Goal: Use online tool/utility: Use online tool/utility

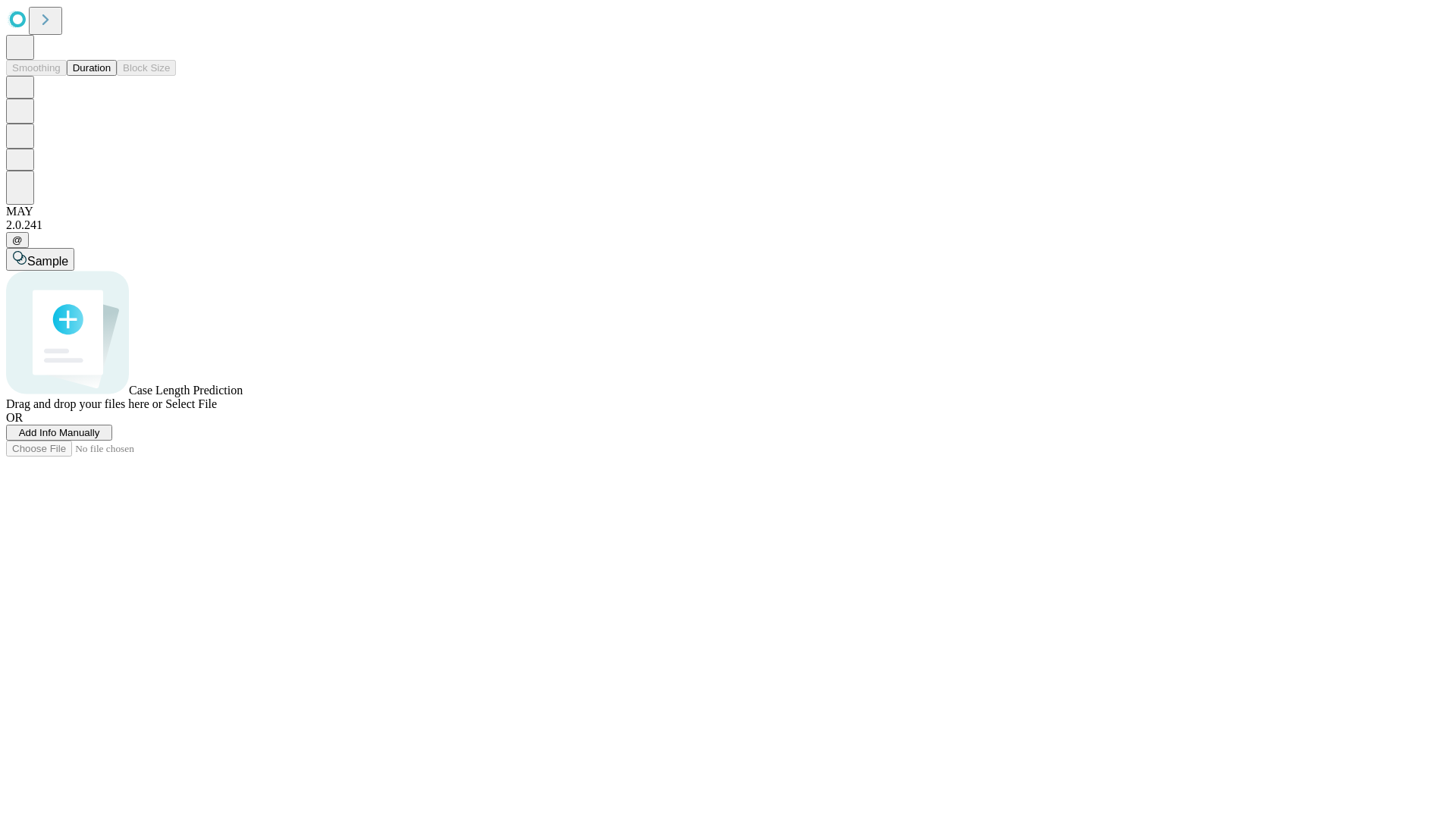
click at [111, 76] on button "Duration" at bounding box center [91, 68] width 50 height 16
click at [217, 411] on span "Select File" at bounding box center [191, 404] width 52 height 13
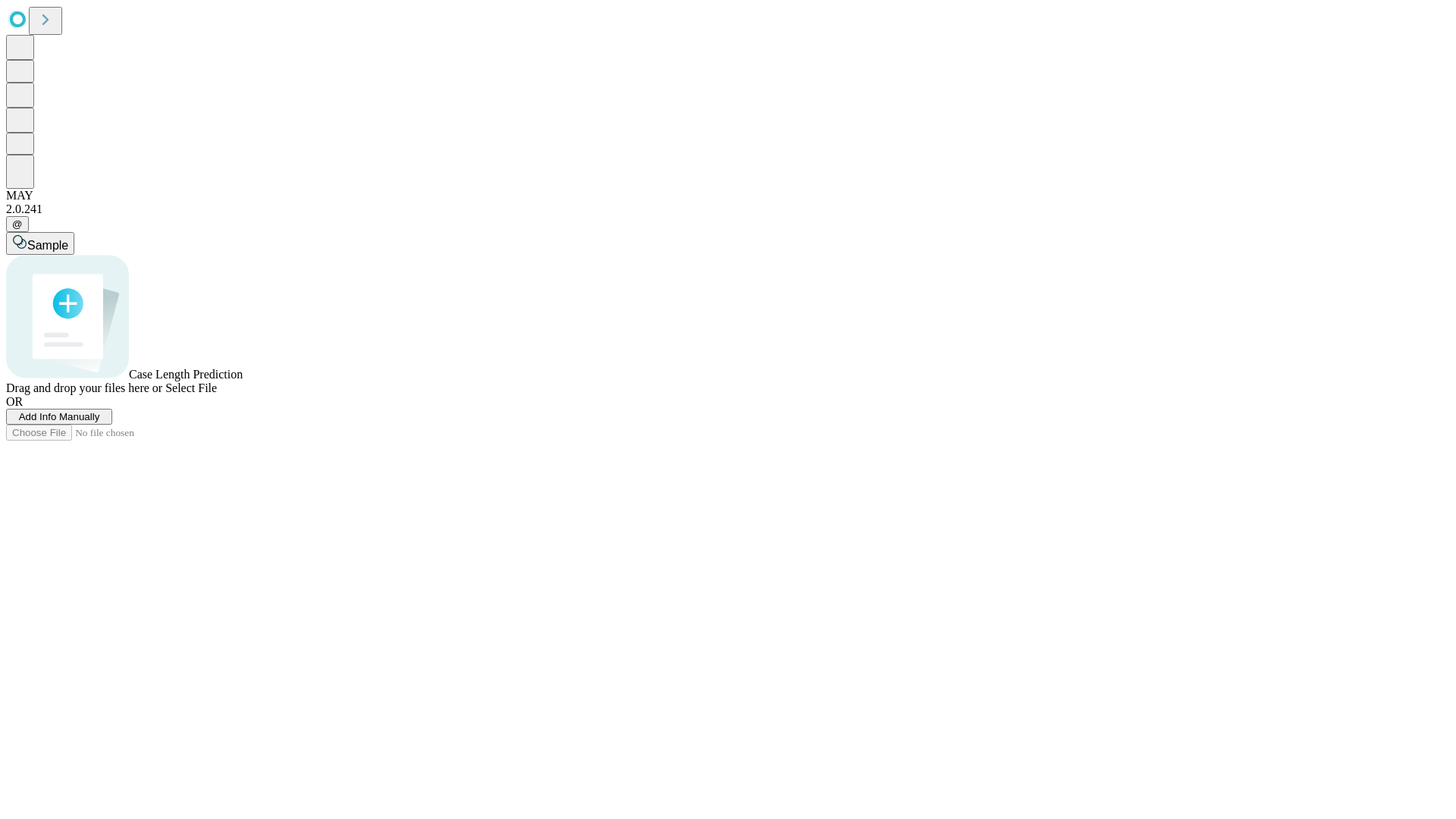
click at [217, 394] on span "Select File" at bounding box center [191, 388] width 52 height 13
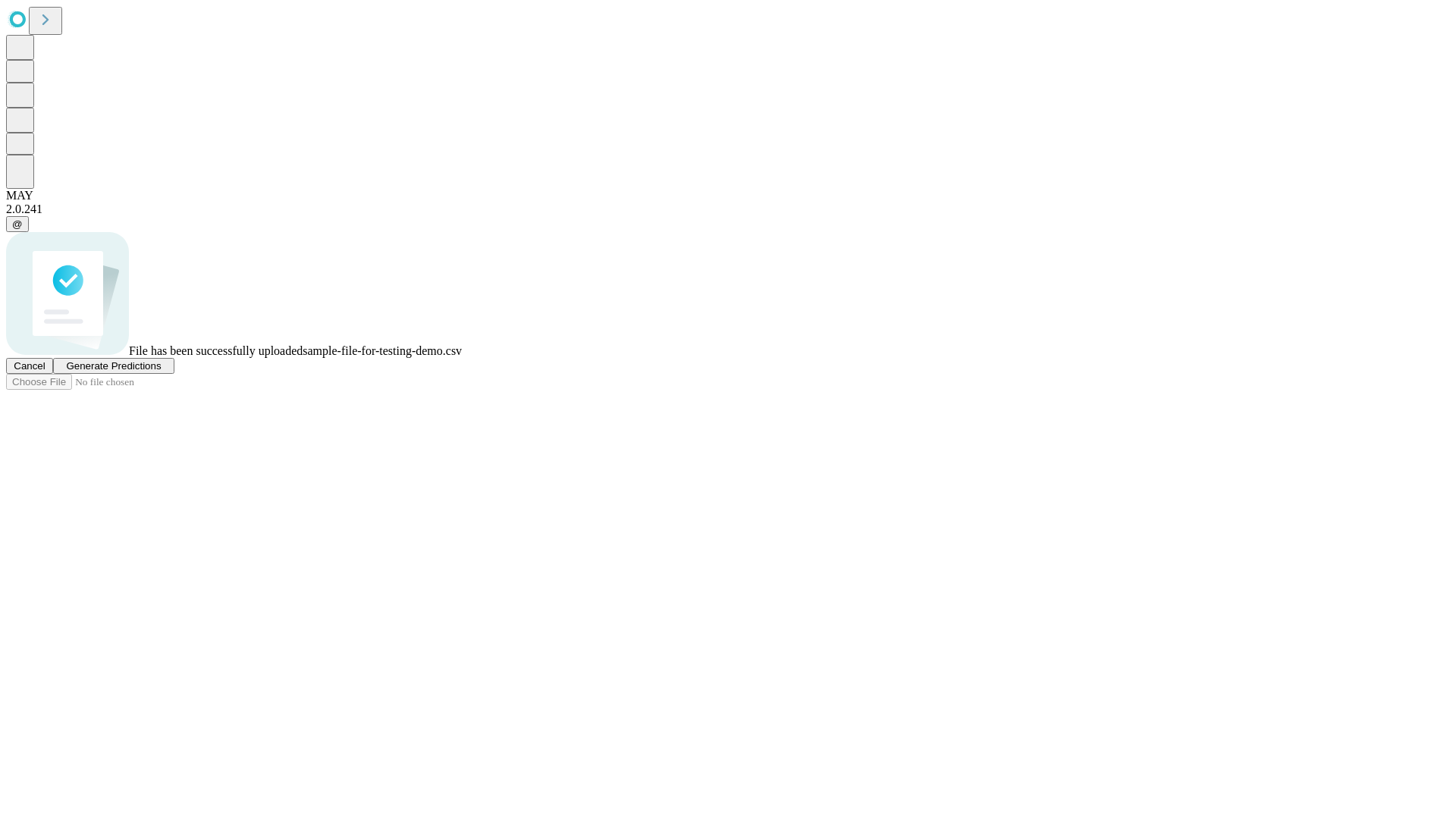
click at [161, 371] on span "Generate Predictions" at bounding box center [114, 365] width 94 height 11
